Goal: Check status

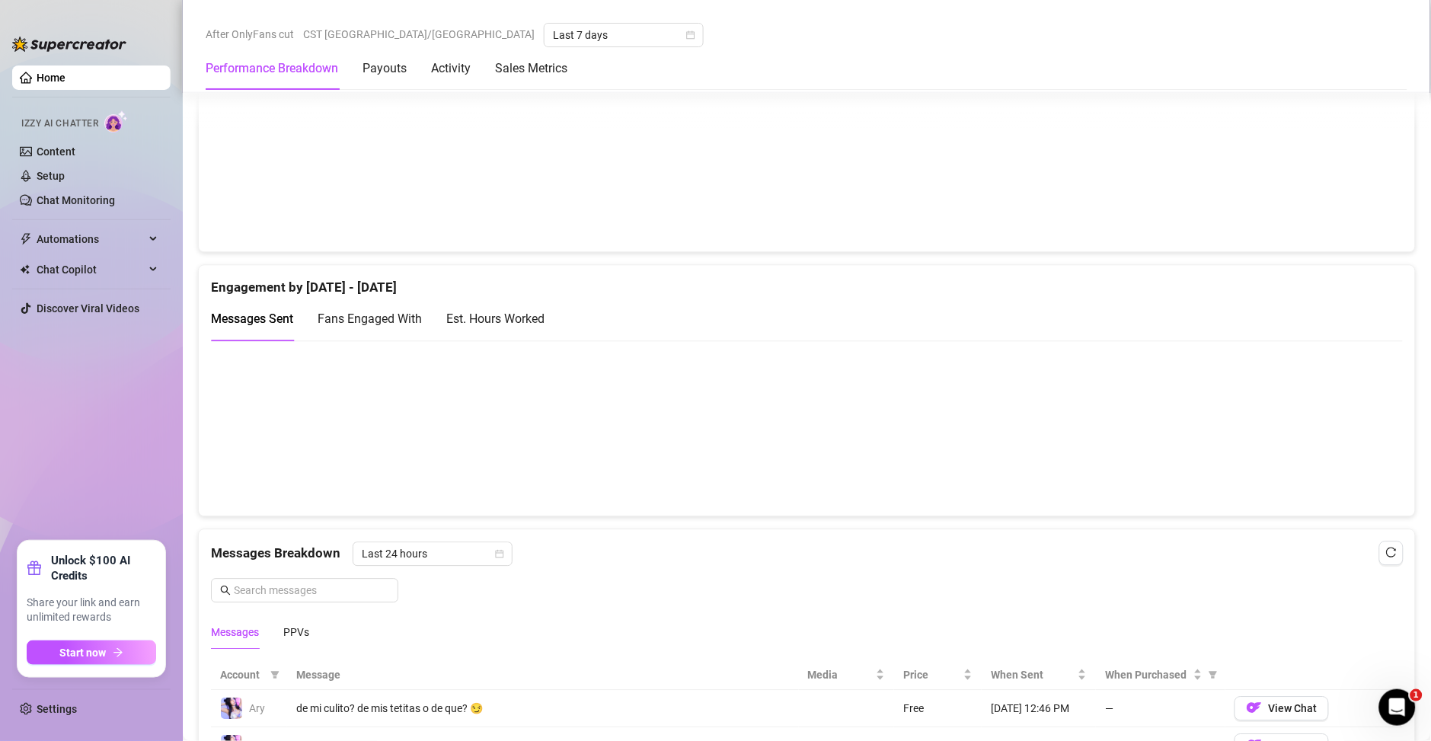
scroll to position [877, 0]
click at [543, 319] on div "Est. Hours Worked" at bounding box center [495, 316] width 98 height 19
click at [265, 324] on div "Messages Sent" at bounding box center [252, 316] width 82 height 19
click at [506, 317] on div "Est. Hours Worked" at bounding box center [495, 316] width 98 height 19
click at [262, 318] on span "Messages Sent" at bounding box center [252, 316] width 82 height 14
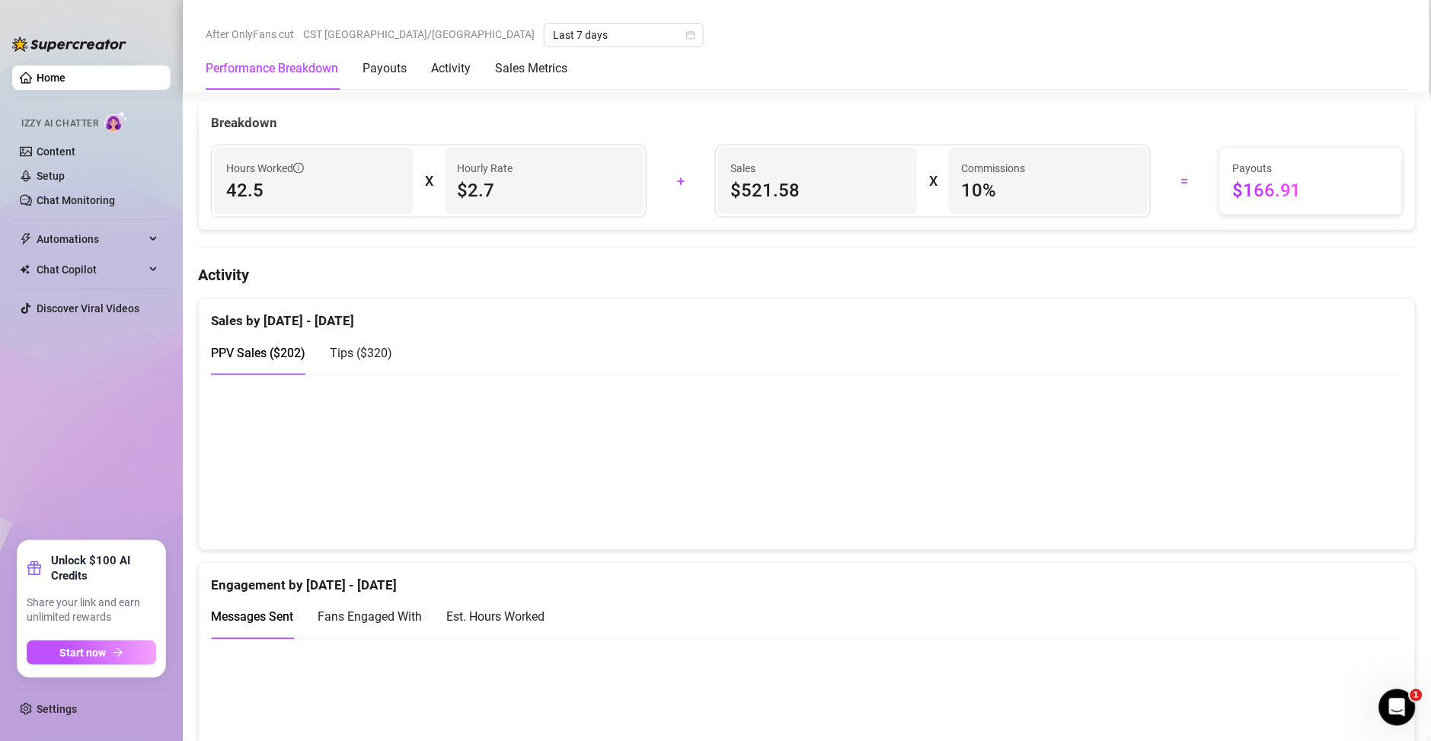
scroll to position [768, 0]
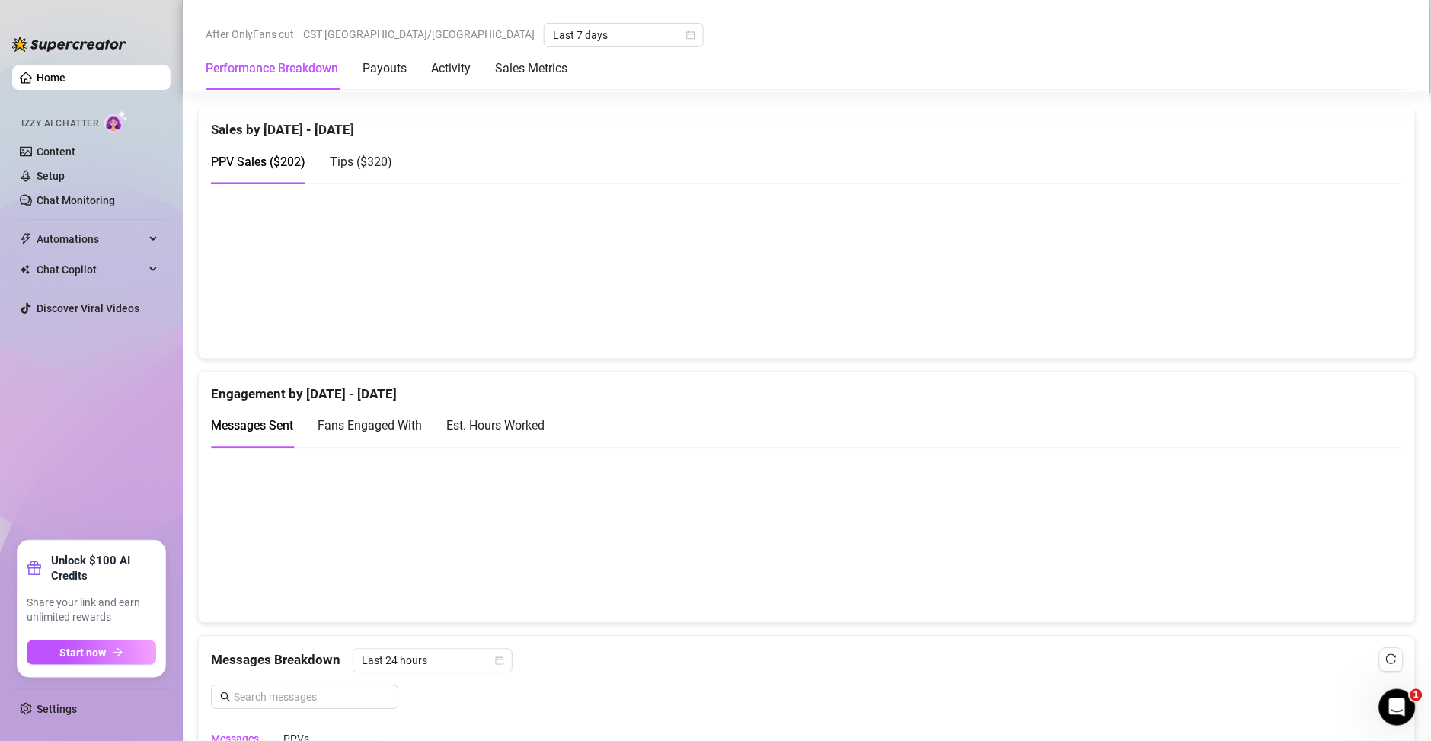
click at [498, 417] on div "Est. Hours Worked" at bounding box center [495, 426] width 98 height 19
click at [263, 423] on span "Messages Sent" at bounding box center [252, 426] width 82 height 14
